Goal: Task Accomplishment & Management: Complete application form

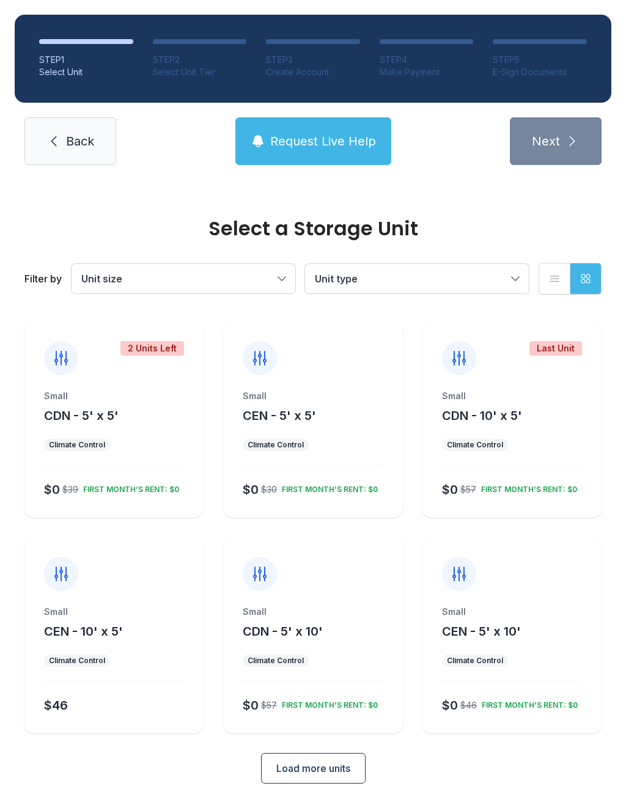
click at [512, 396] on div "Small" at bounding box center [512, 396] width 140 height 12
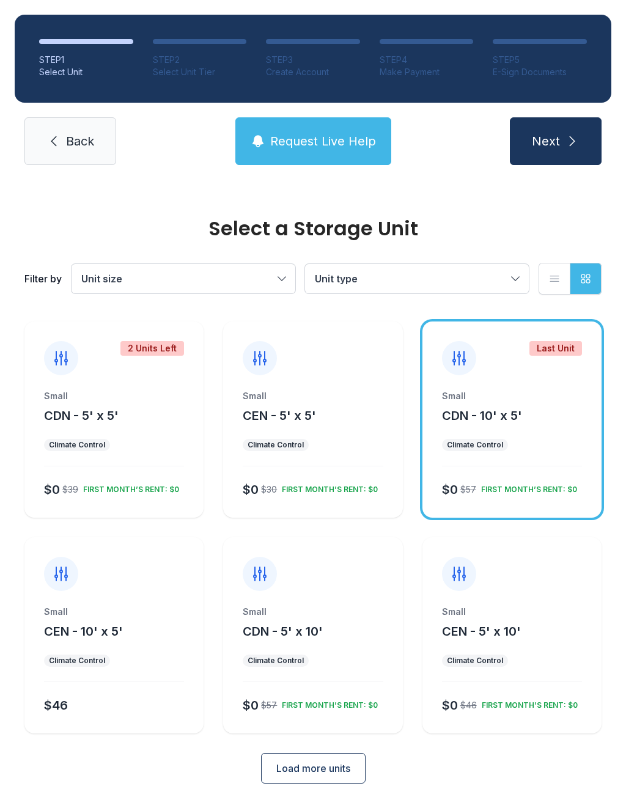
click at [332, 156] on button "Request Live Help" at bounding box center [313, 141] width 156 height 48
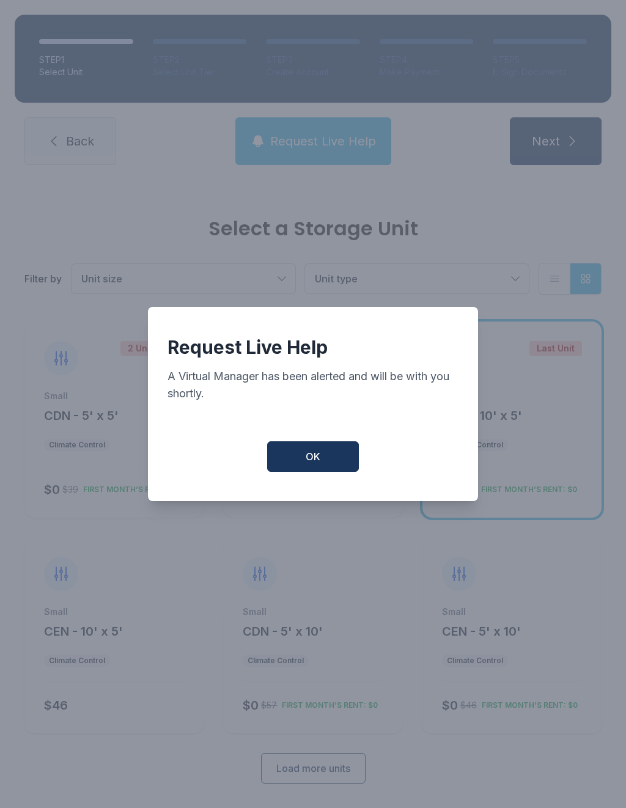
click at [189, 484] on div "Request Live Help A Virtual Manager has been alerted and will be with you short…" at bounding box center [313, 404] width 330 height 194
click at [561, 154] on div "Request Live Help A Virtual Manager has been alerted and will be with you short…" at bounding box center [313, 404] width 626 height 808
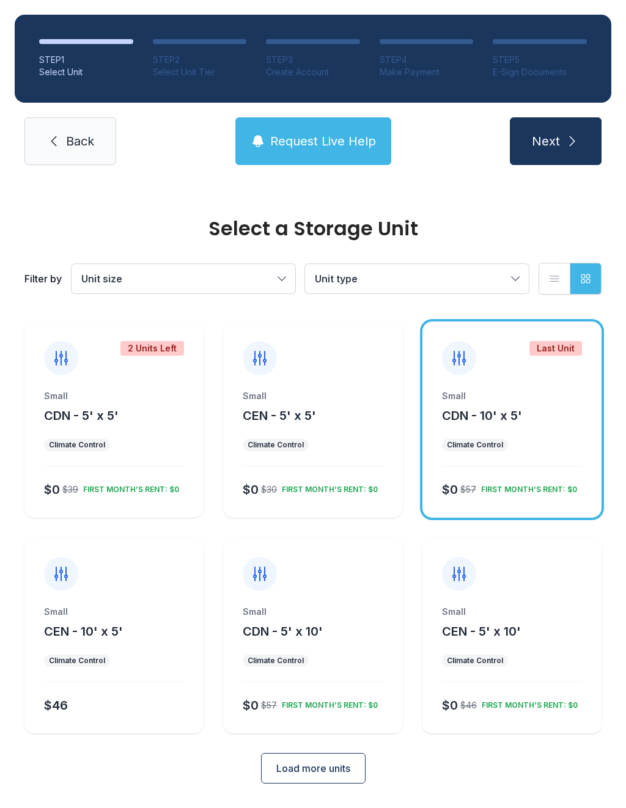
click at [552, 149] on span "Next" at bounding box center [546, 141] width 28 height 17
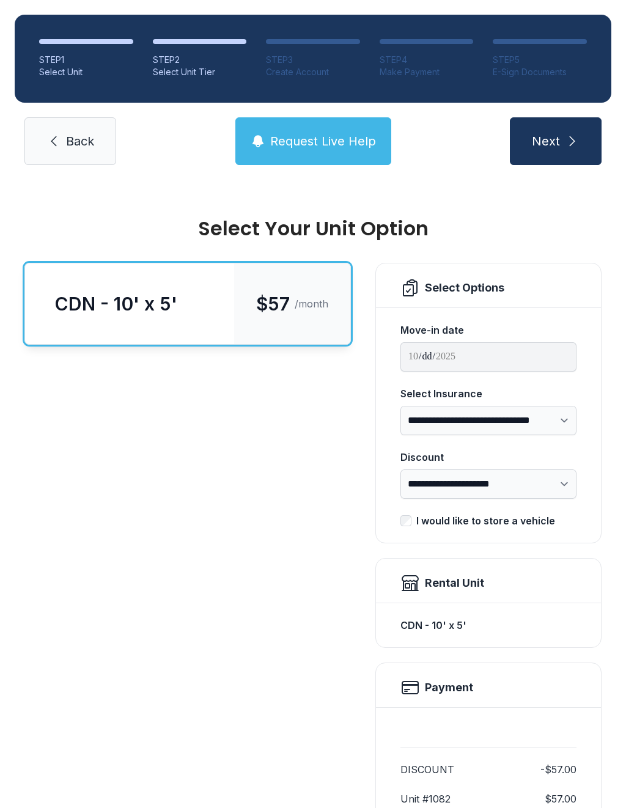
click at [78, 149] on span "Back" at bounding box center [80, 141] width 28 height 17
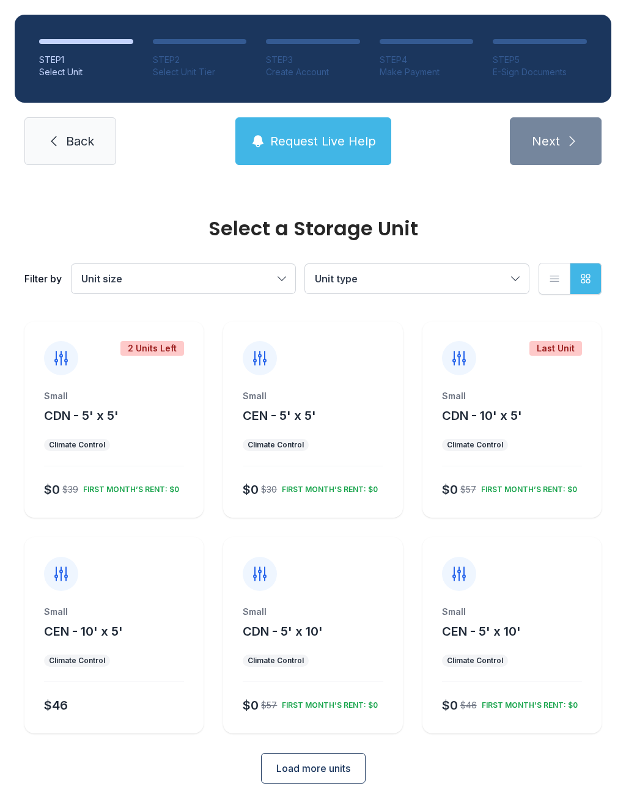
click at [580, 421] on div "Small CDN - 10' x 5'" at bounding box center [512, 407] width 140 height 34
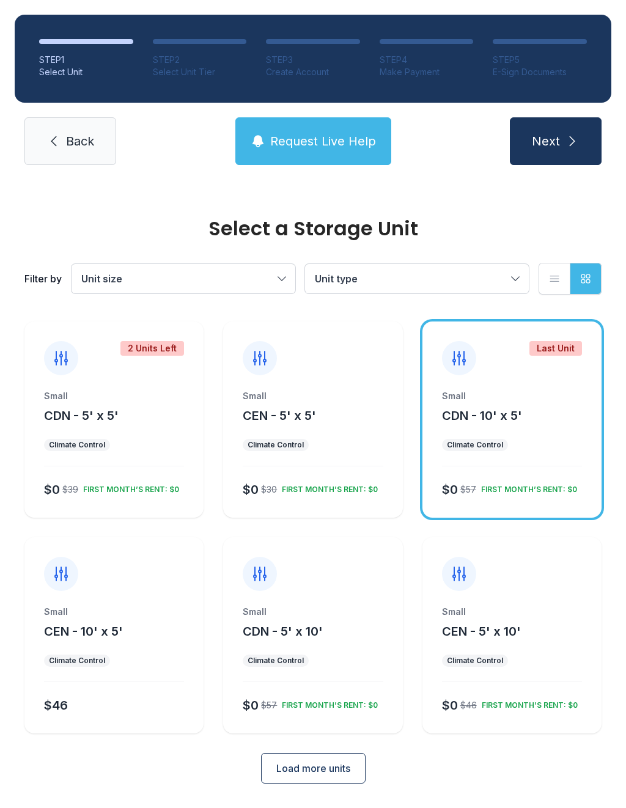
click at [558, 142] on span "Next" at bounding box center [546, 141] width 28 height 17
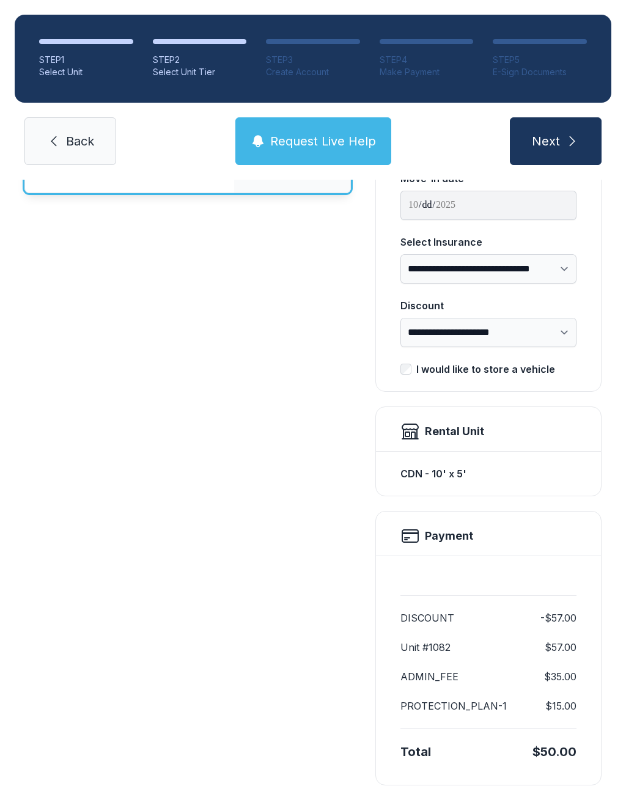
scroll to position [151, 0]
click at [552, 145] on span "Next" at bounding box center [546, 141] width 28 height 17
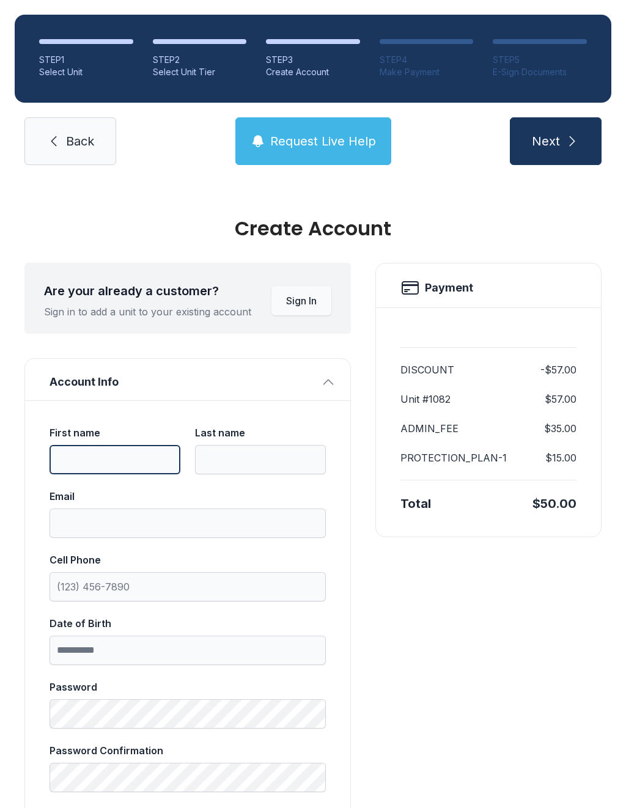
click at [120, 467] on input "First name" at bounding box center [115, 459] width 131 height 29
type input "*****"
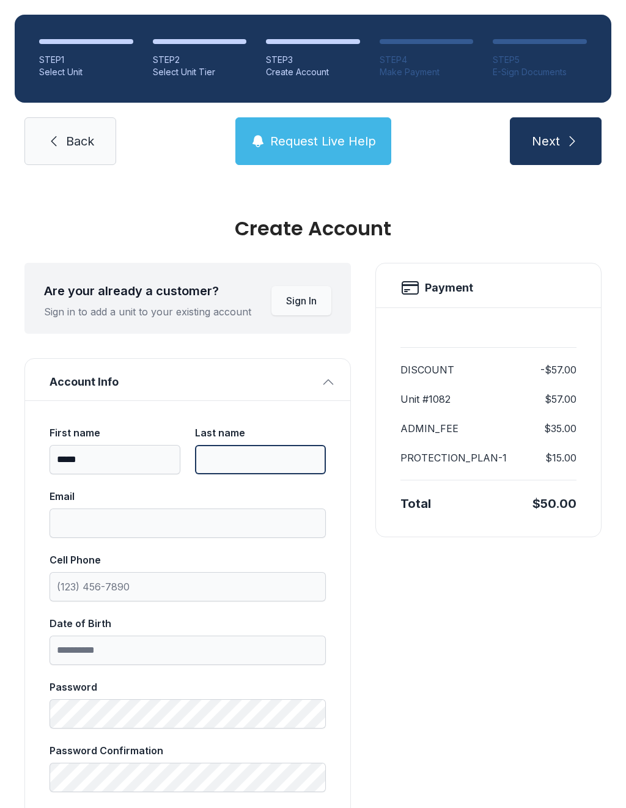
click at [257, 454] on input "Last name" at bounding box center [260, 459] width 131 height 29
type input "****"
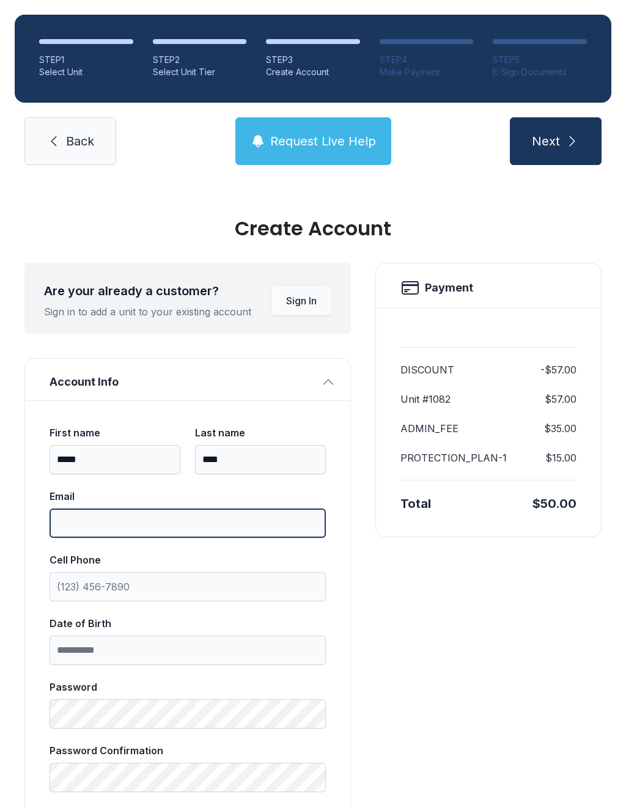
click at [151, 527] on input "Email" at bounding box center [188, 522] width 276 height 29
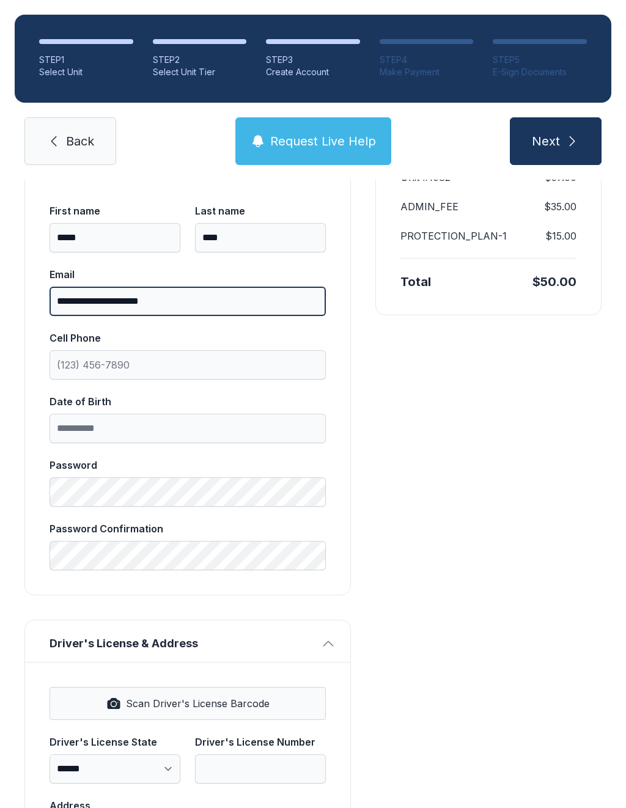
scroll to position [235, 0]
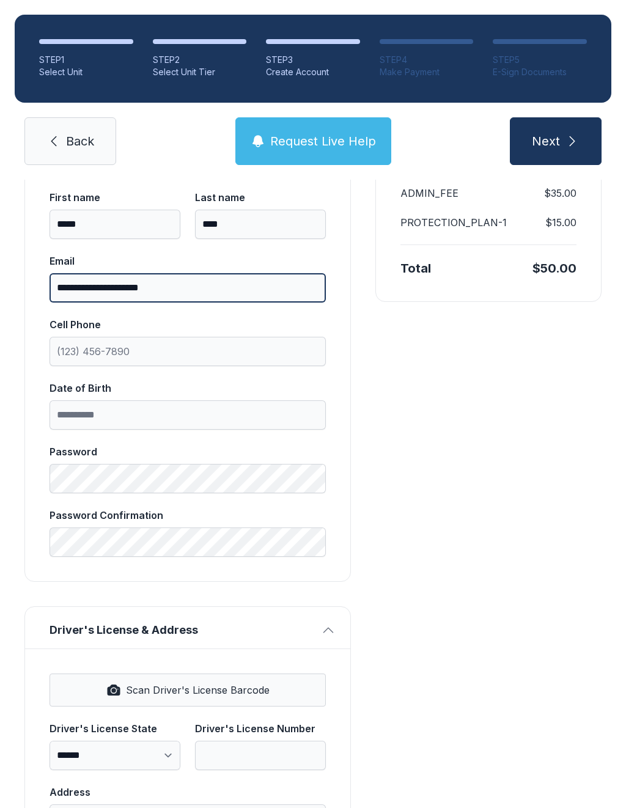
type input "**********"
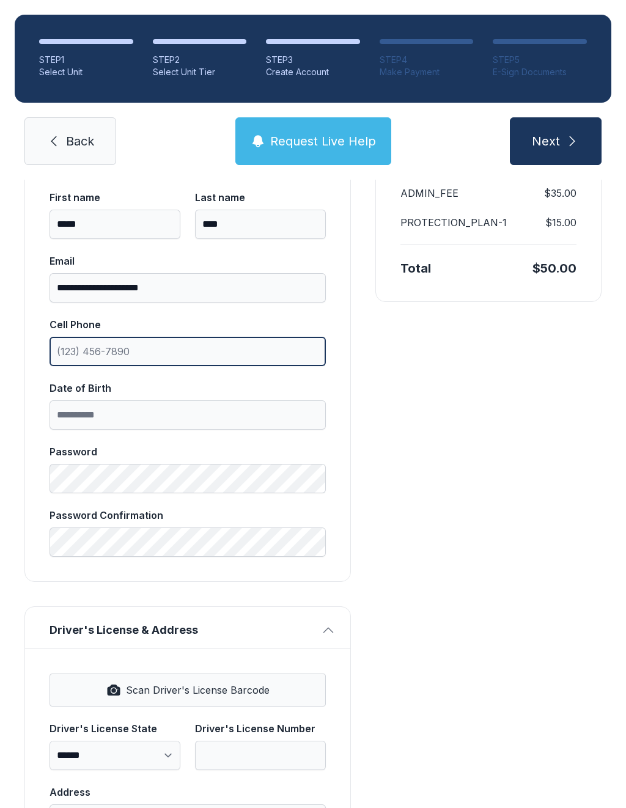
click at [196, 353] on input "Cell Phone" at bounding box center [188, 351] width 276 height 29
type input "[PHONE_NUMBER]"
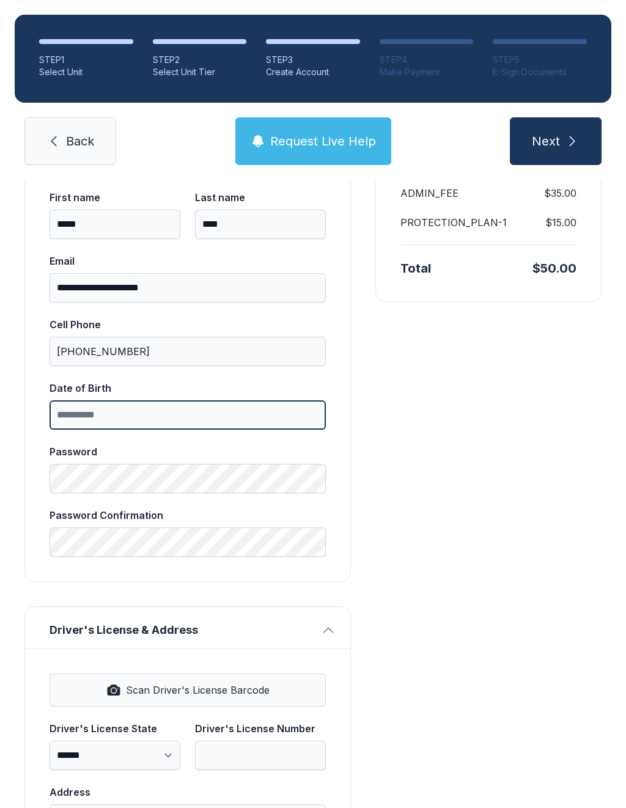
click at [166, 416] on input "Date of Birth" at bounding box center [188, 414] width 276 height 29
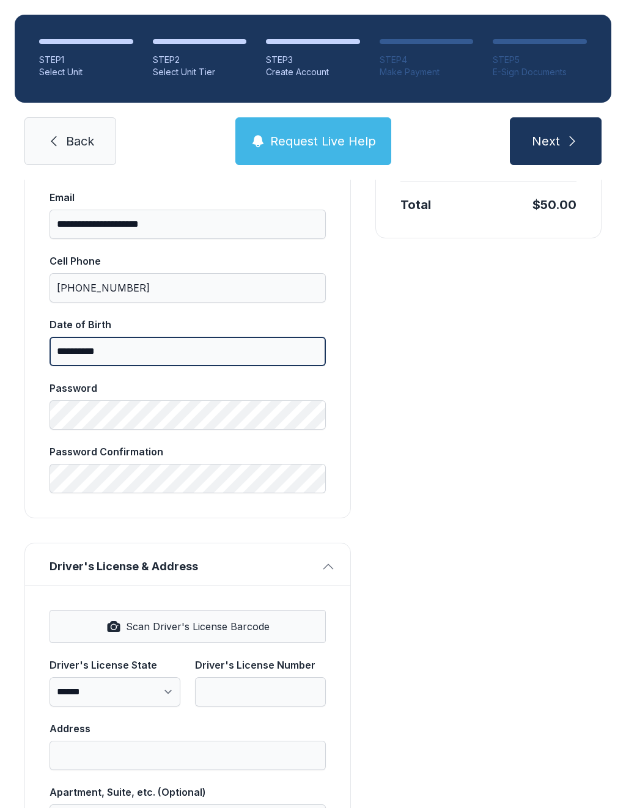
scroll to position [324, 0]
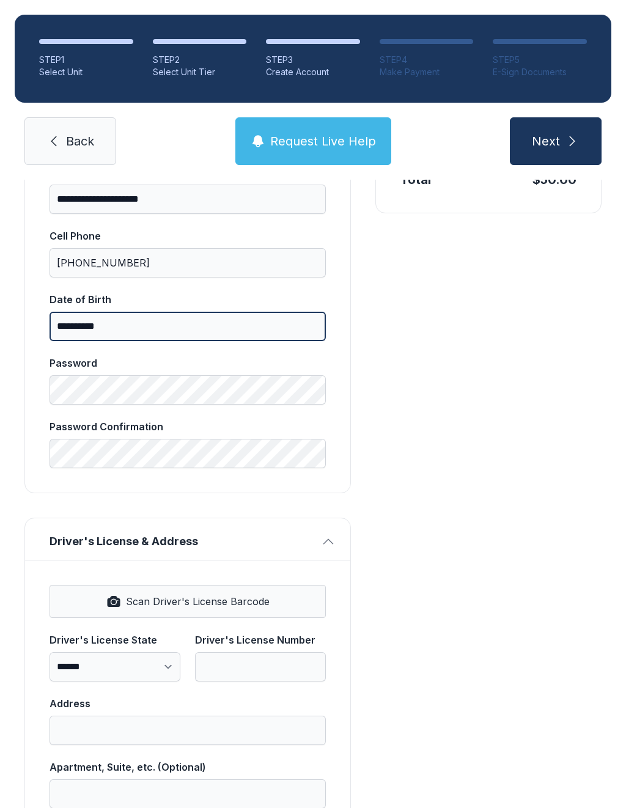
type input "**********"
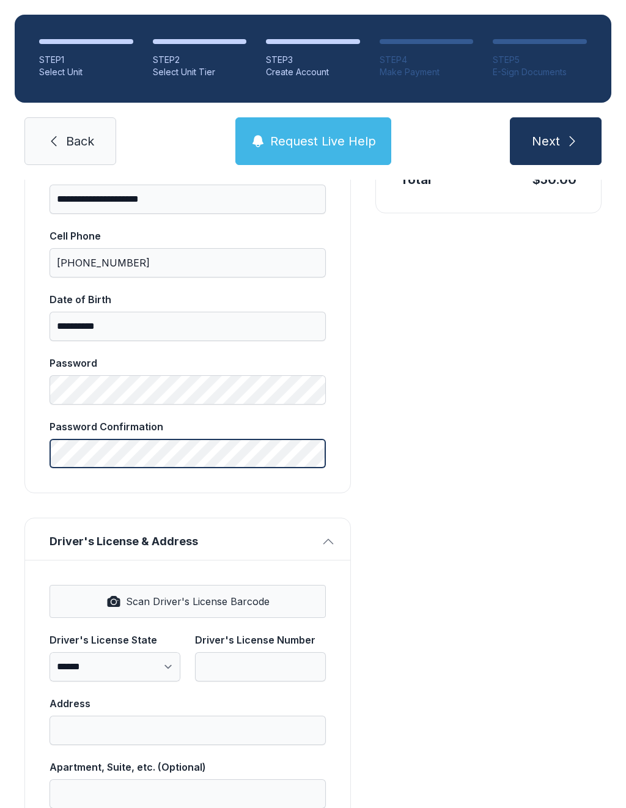
click at [185, 458] on label "Password Confirmation" at bounding box center [188, 443] width 276 height 49
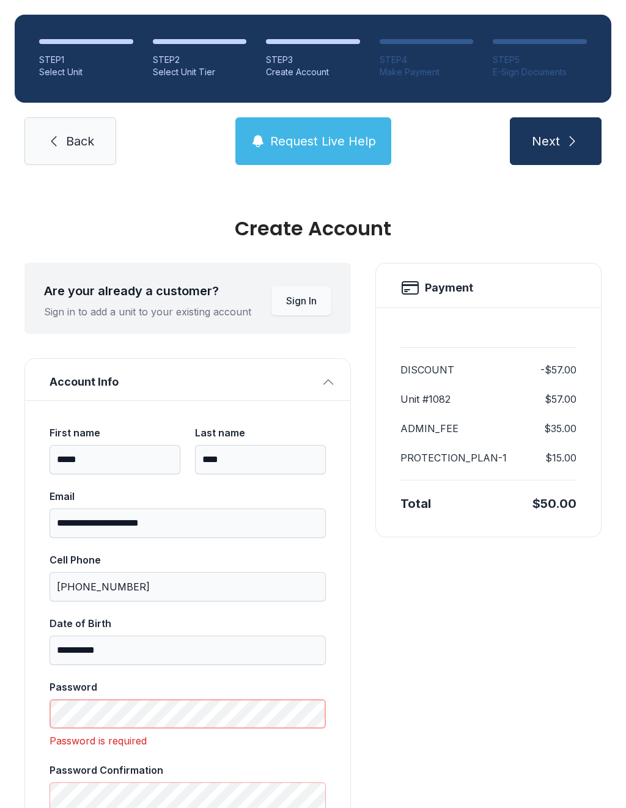
scroll to position [0, 0]
click at [56, 156] on link "Back" at bounding box center [70, 141] width 92 height 48
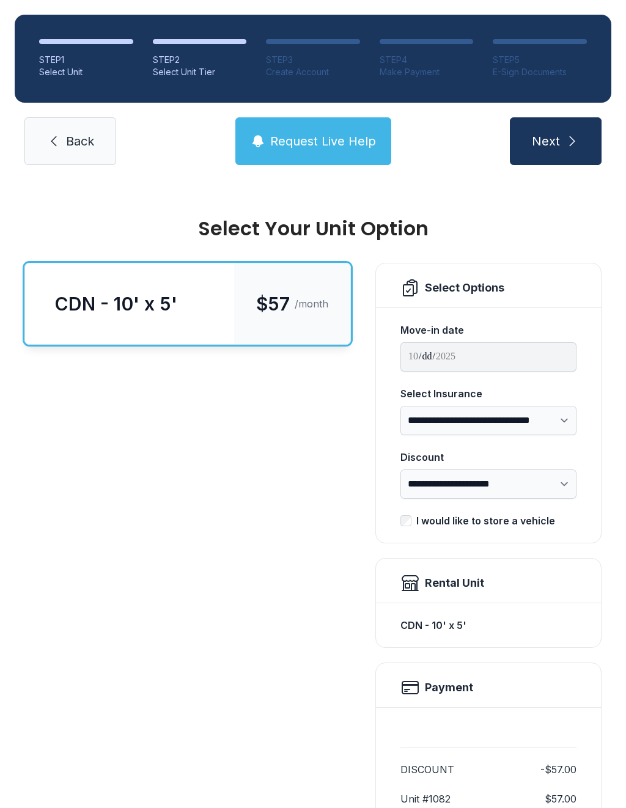
click at [64, 140] on link "Back" at bounding box center [70, 141] width 92 height 48
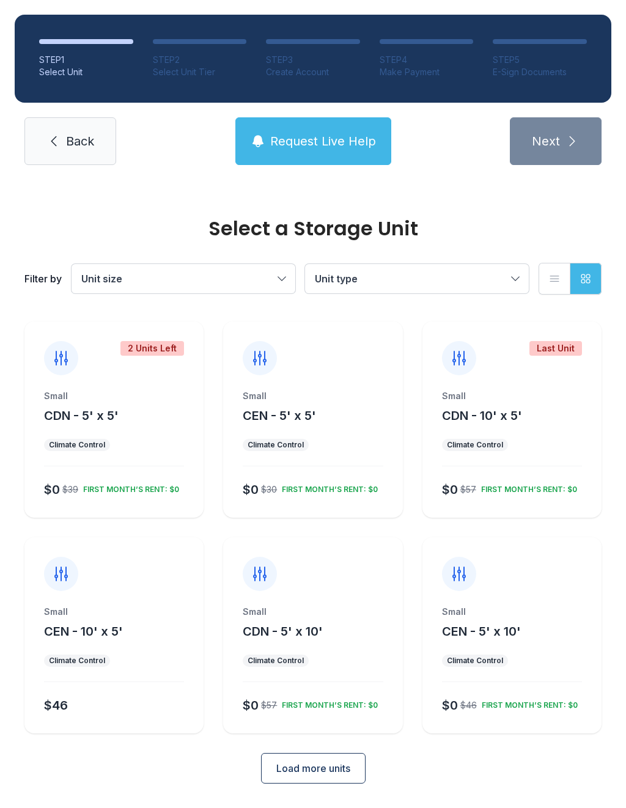
click at [76, 150] on link "Back" at bounding box center [70, 141] width 92 height 48
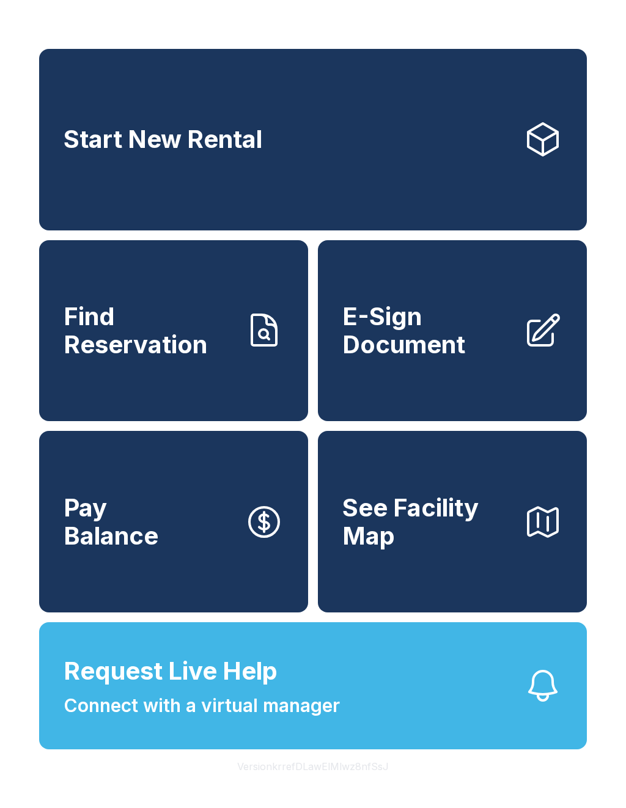
click at [405, 136] on link "Start New Rental" at bounding box center [313, 140] width 548 height 182
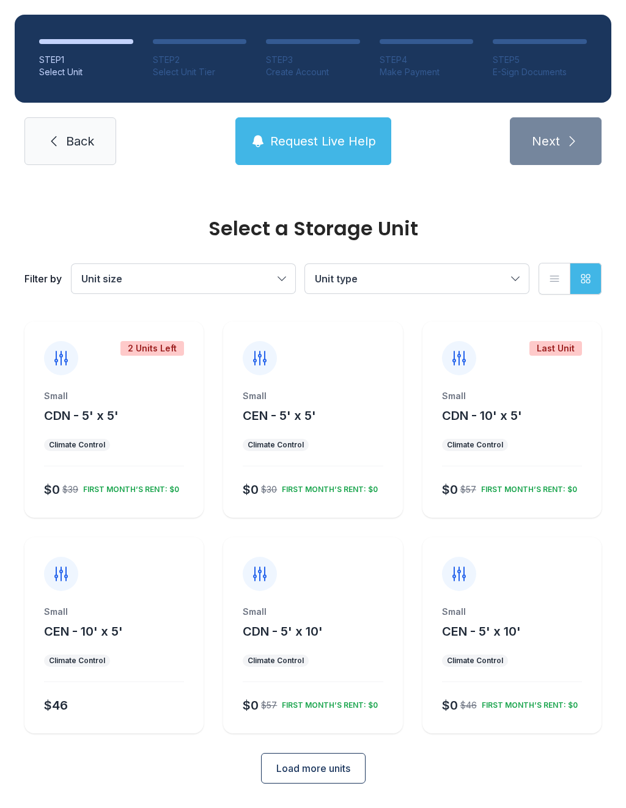
click at [537, 403] on div "Small CDN - 10' x 5'" at bounding box center [512, 407] width 140 height 34
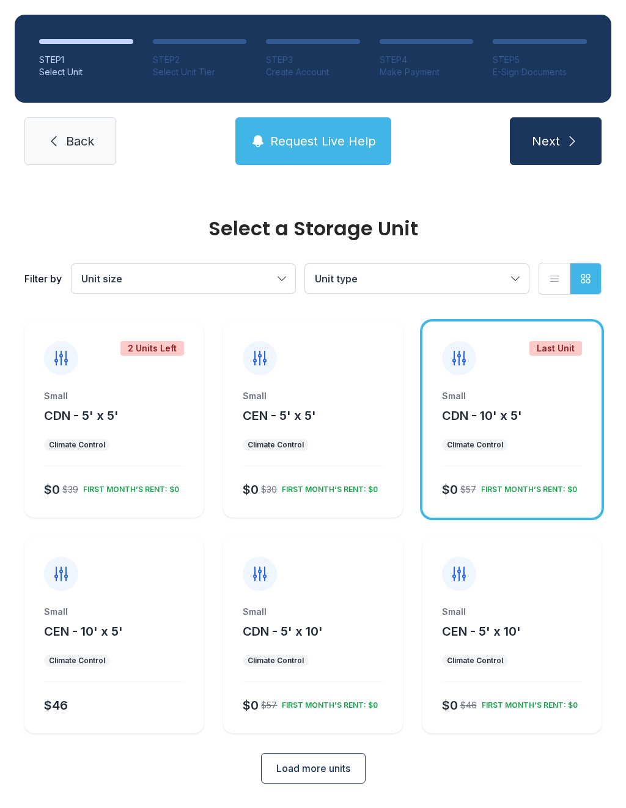
click at [557, 136] on span "Next" at bounding box center [546, 141] width 28 height 17
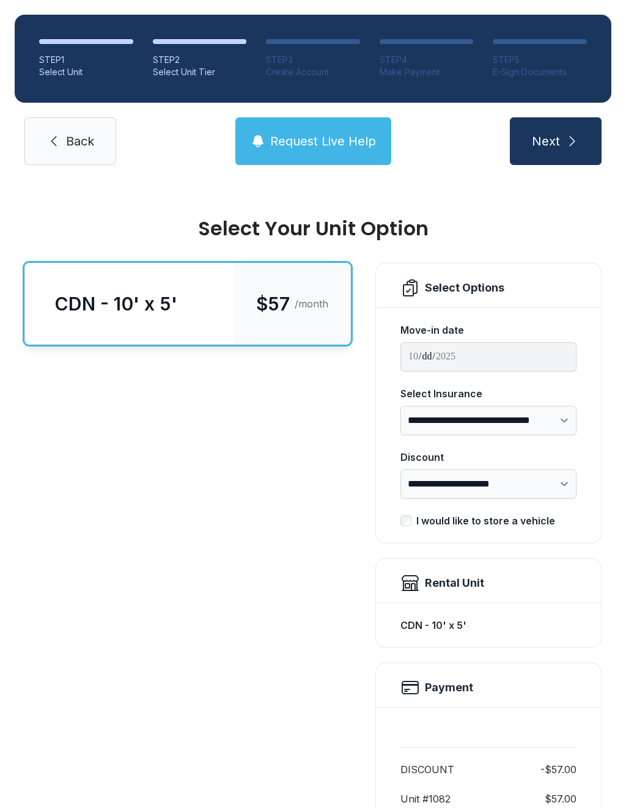
click at [561, 132] on button "Next" at bounding box center [556, 141] width 92 height 48
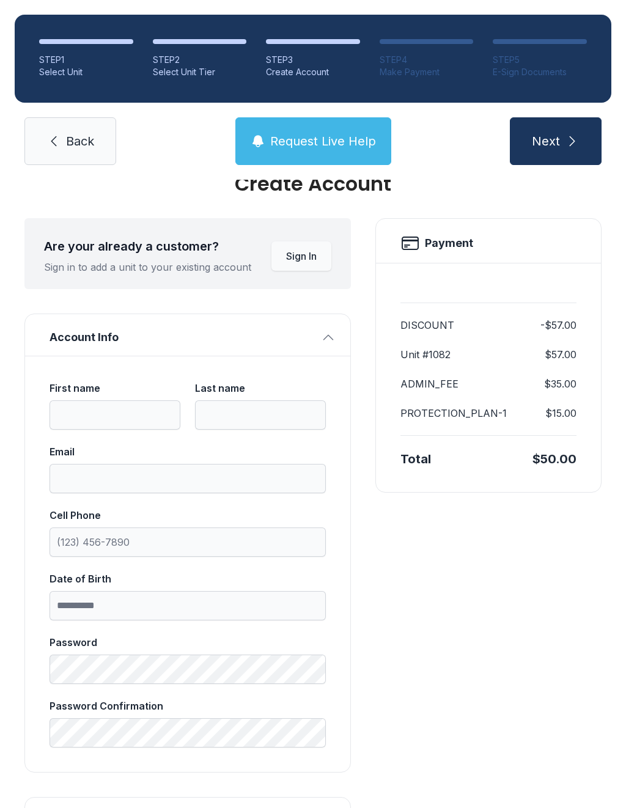
scroll to position [43, 0]
click at [96, 154] on link "Back" at bounding box center [70, 141] width 92 height 48
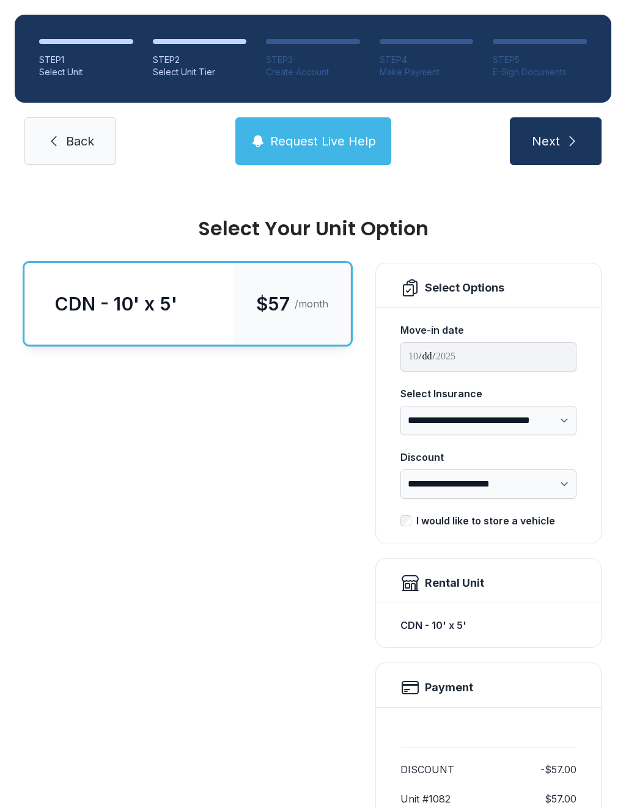
click at [92, 125] on link "Back" at bounding box center [70, 141] width 92 height 48
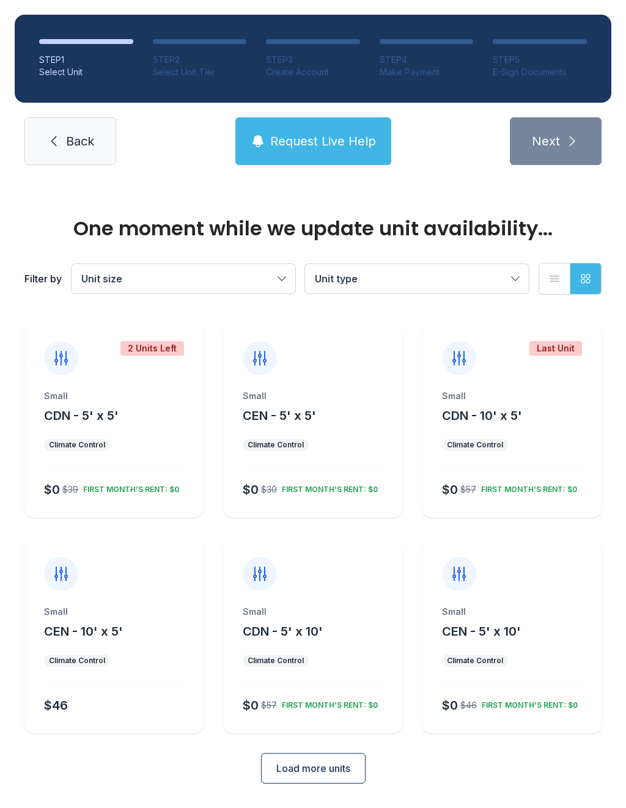
click at [86, 138] on span "Back" at bounding box center [80, 141] width 28 height 17
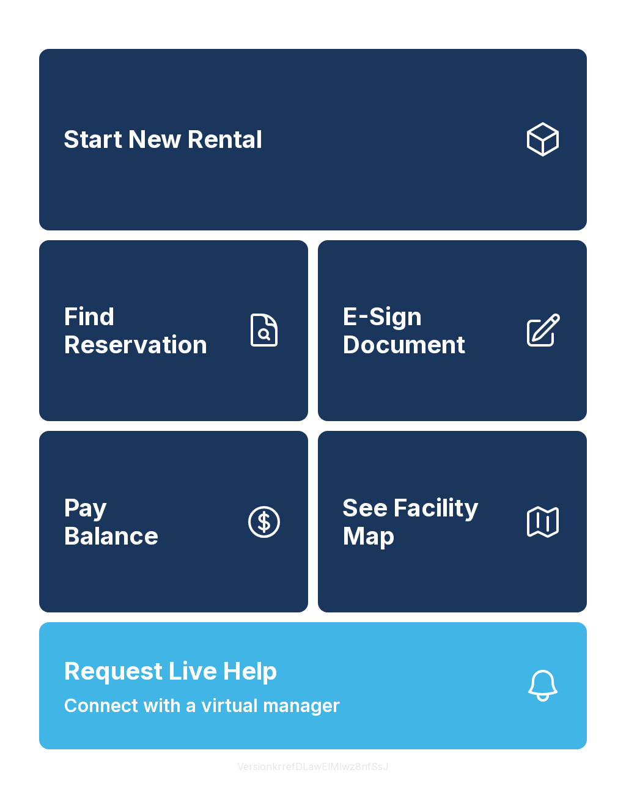
click at [453, 358] on span "E-Sign Document" at bounding box center [427, 331] width 171 height 56
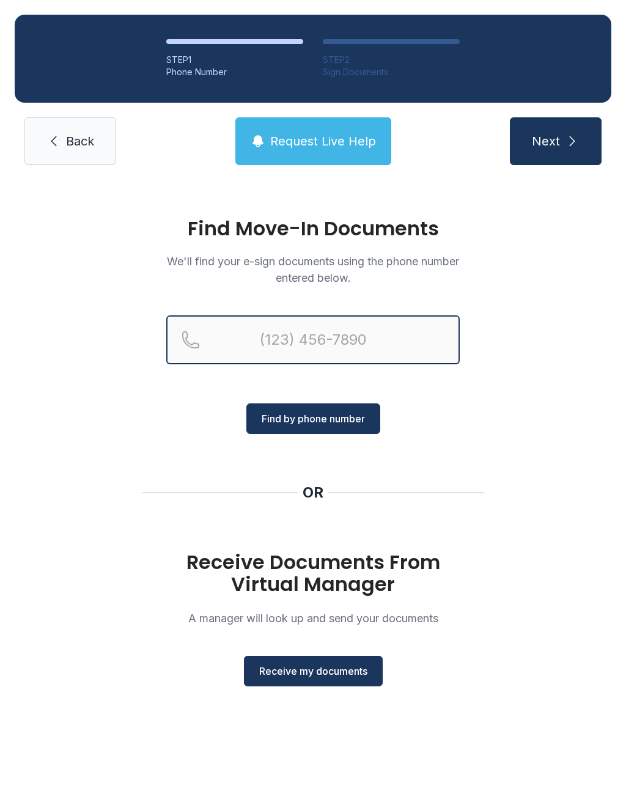
click at [298, 343] on input "Reservation phone number" at bounding box center [312, 339] width 293 height 49
type input "[PHONE_NUMBER]"
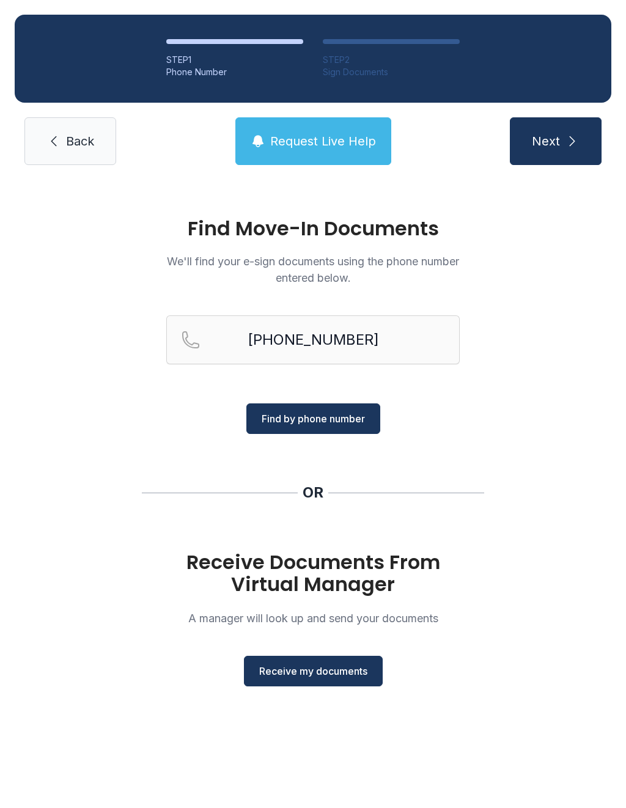
click at [304, 417] on span "Find by phone number" at bounding box center [313, 418] width 103 height 15
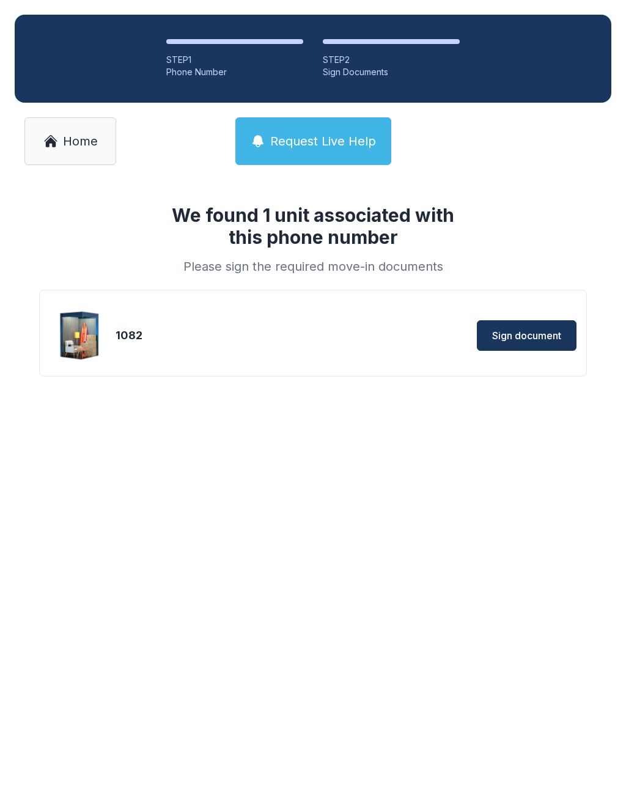
click at [513, 336] on span "Sign document" at bounding box center [526, 335] width 69 height 15
click at [519, 343] on button "Sign document" at bounding box center [527, 335] width 100 height 31
click at [515, 339] on span "Sign document" at bounding box center [526, 335] width 69 height 15
click at [76, 138] on span "Home" at bounding box center [80, 141] width 35 height 17
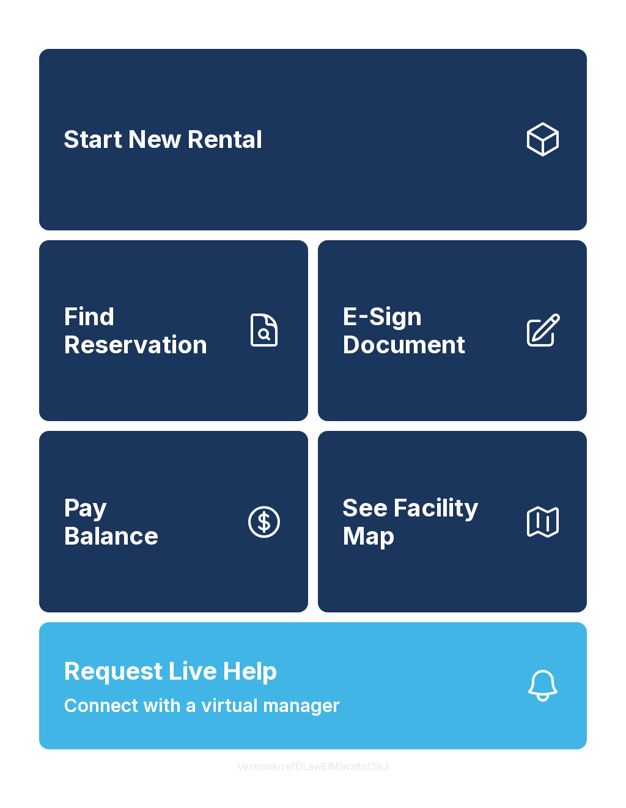
click at [437, 337] on span "E-Sign Document" at bounding box center [427, 331] width 171 height 56
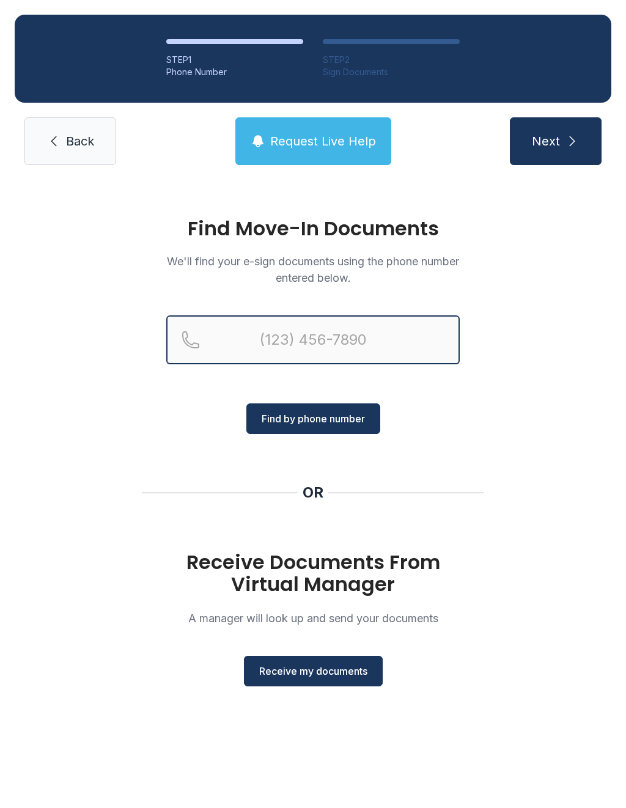
click at [317, 336] on input "Reservation phone number" at bounding box center [312, 339] width 293 height 49
type input "[PHONE_NUMBER]"
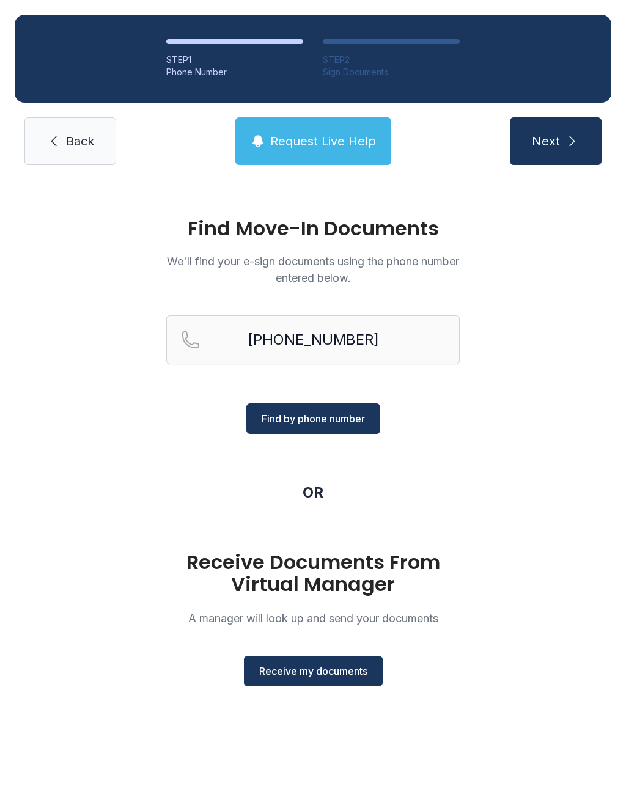
click at [319, 417] on span "Find by phone number" at bounding box center [313, 418] width 103 height 15
click at [316, 419] on span "Find by phone number" at bounding box center [313, 418] width 103 height 15
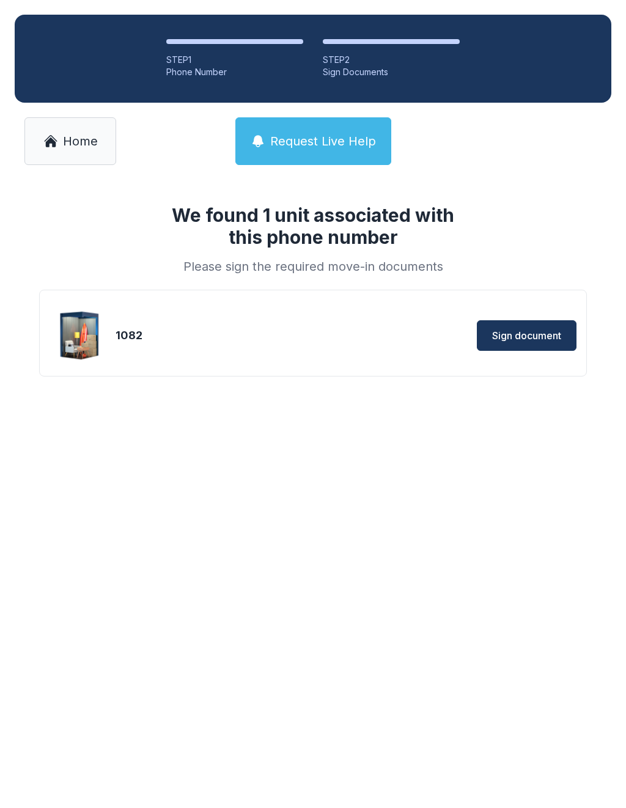
click at [310, 419] on div "We found 1 unit associated with this phone number Please sign the required move…" at bounding box center [313, 303] width 626 height 246
click at [519, 332] on span "Sign document" at bounding box center [526, 335] width 69 height 15
click at [529, 330] on span "Sign document" at bounding box center [526, 335] width 69 height 15
click at [526, 345] on button "Sign document" at bounding box center [527, 335] width 100 height 31
click at [86, 144] on span "Home" at bounding box center [80, 141] width 35 height 17
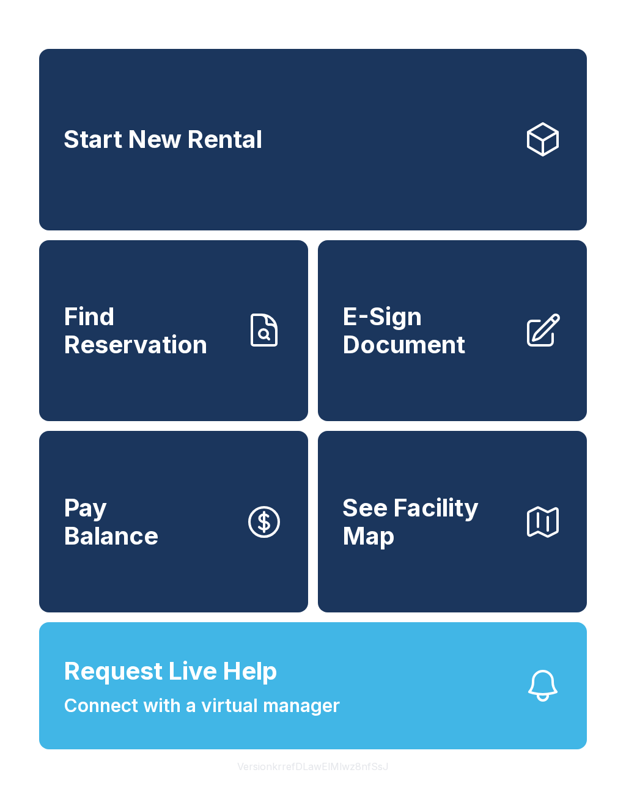
click at [434, 346] on span "E-Sign Document" at bounding box center [427, 331] width 171 height 56
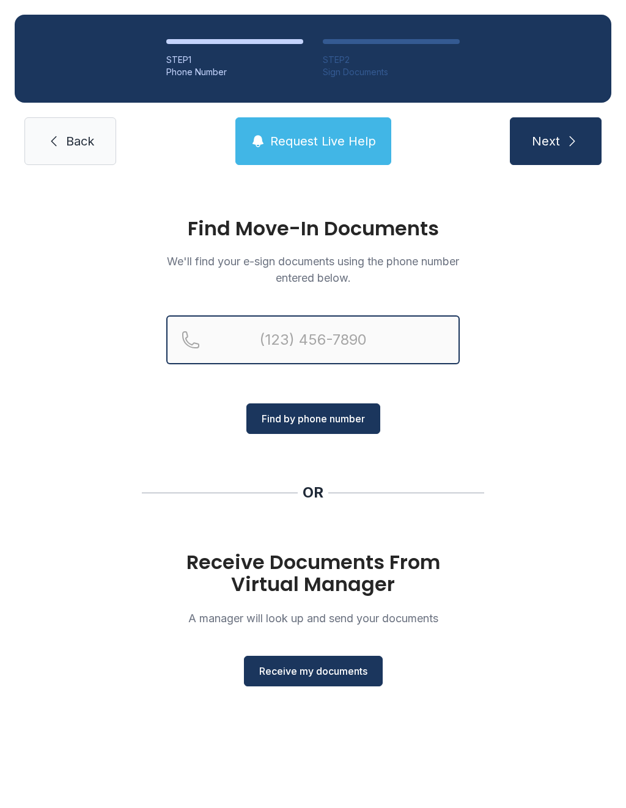
click at [369, 362] on input "Reservation phone number" at bounding box center [312, 339] width 293 height 49
type input "[PHONE_NUMBER]"
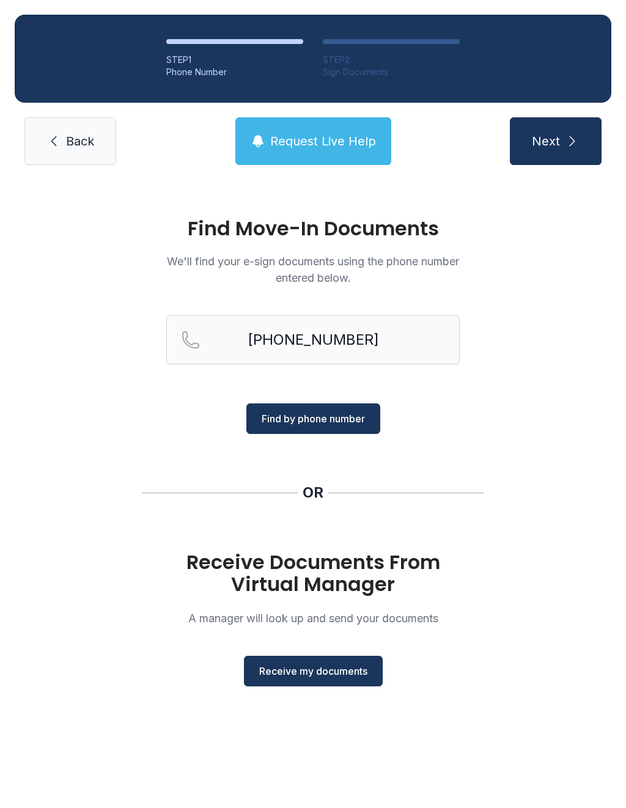
click at [306, 425] on span "Find by phone number" at bounding box center [313, 418] width 103 height 15
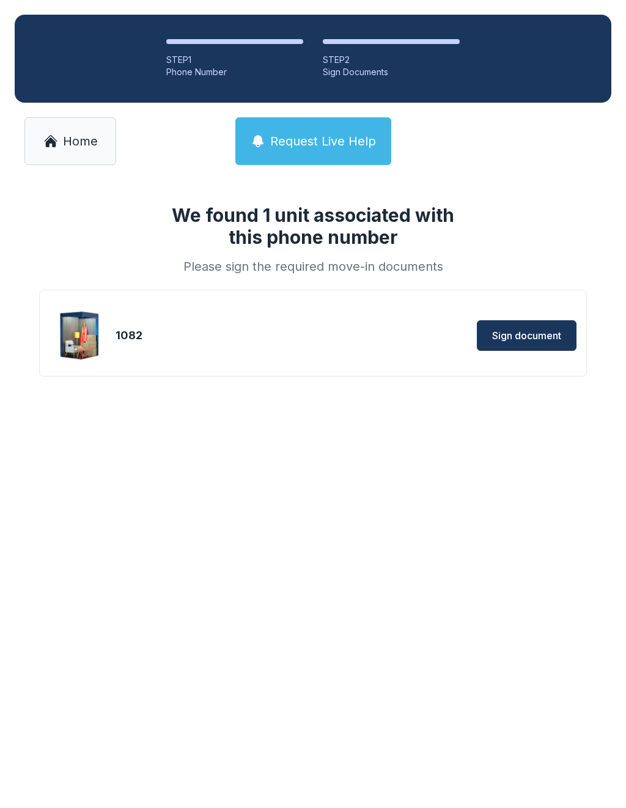
click at [536, 336] on span "Sign document" at bounding box center [526, 335] width 69 height 15
click at [84, 139] on span "Home" at bounding box center [80, 141] width 35 height 17
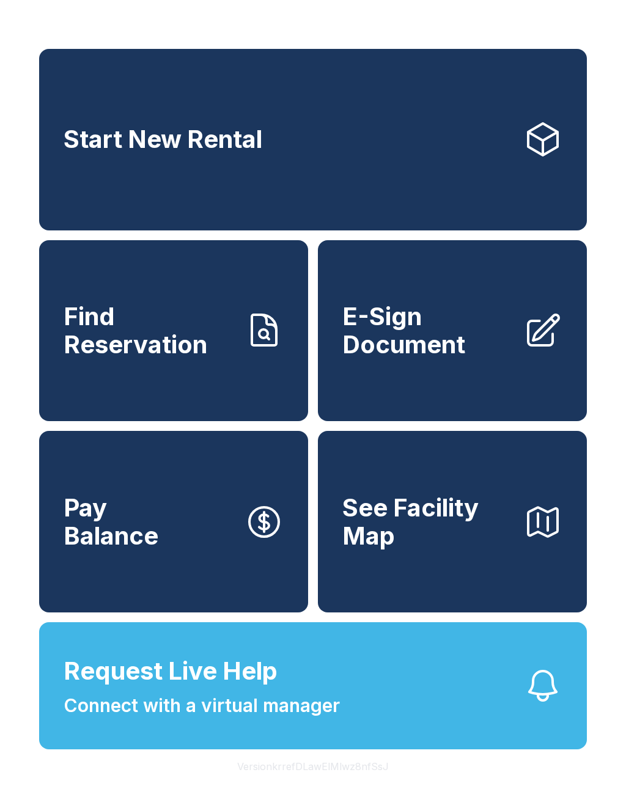
click at [389, 336] on span "E-Sign Document" at bounding box center [427, 331] width 171 height 56
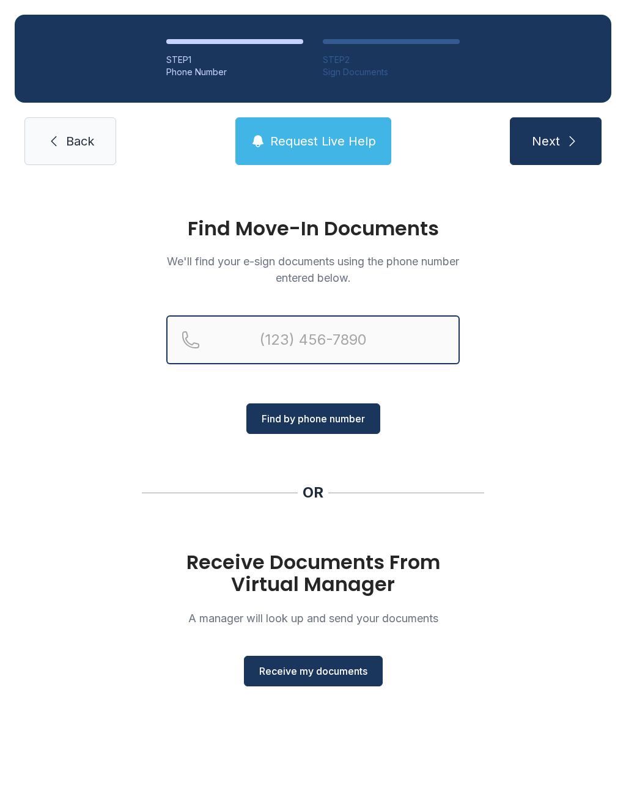
click at [265, 340] on input "Reservation phone number" at bounding box center [312, 339] width 293 height 49
type input "(843) 514-"
click at [53, 158] on link "Back" at bounding box center [70, 141] width 92 height 48
